Goal: Book appointment/travel/reservation

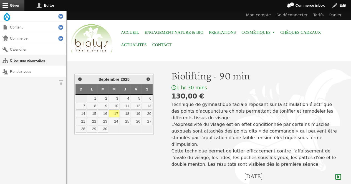
click at [47, 64] on link "Créer une réservation" at bounding box center [33, 60] width 66 height 11
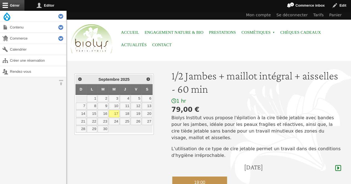
click at [215, 177] on div "19:00" at bounding box center [199, 183] width 55 height 12
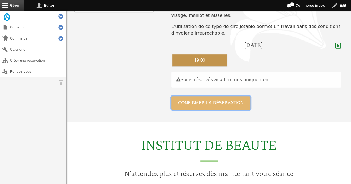
click at [231, 97] on button "Confirmer la réservation" at bounding box center [210, 103] width 79 height 13
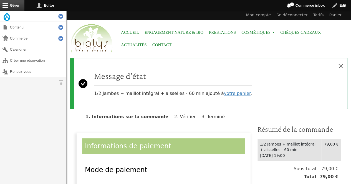
scroll to position [115, 0]
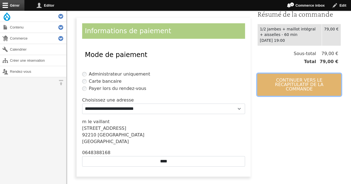
click at [293, 82] on button "Continuer vers le récapitulatif de la commande" at bounding box center [299, 85] width 84 height 22
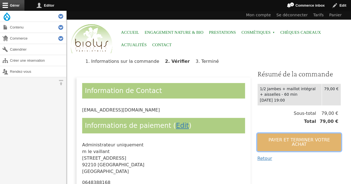
click at [273, 138] on button "Payer et terminer votre achat" at bounding box center [299, 143] width 84 height 18
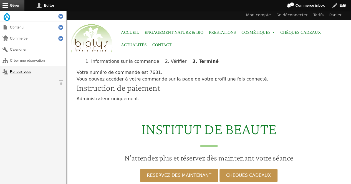
click at [29, 72] on link "Rendez-vous" at bounding box center [33, 71] width 66 height 11
